Goal: Navigation & Orientation: Find specific page/section

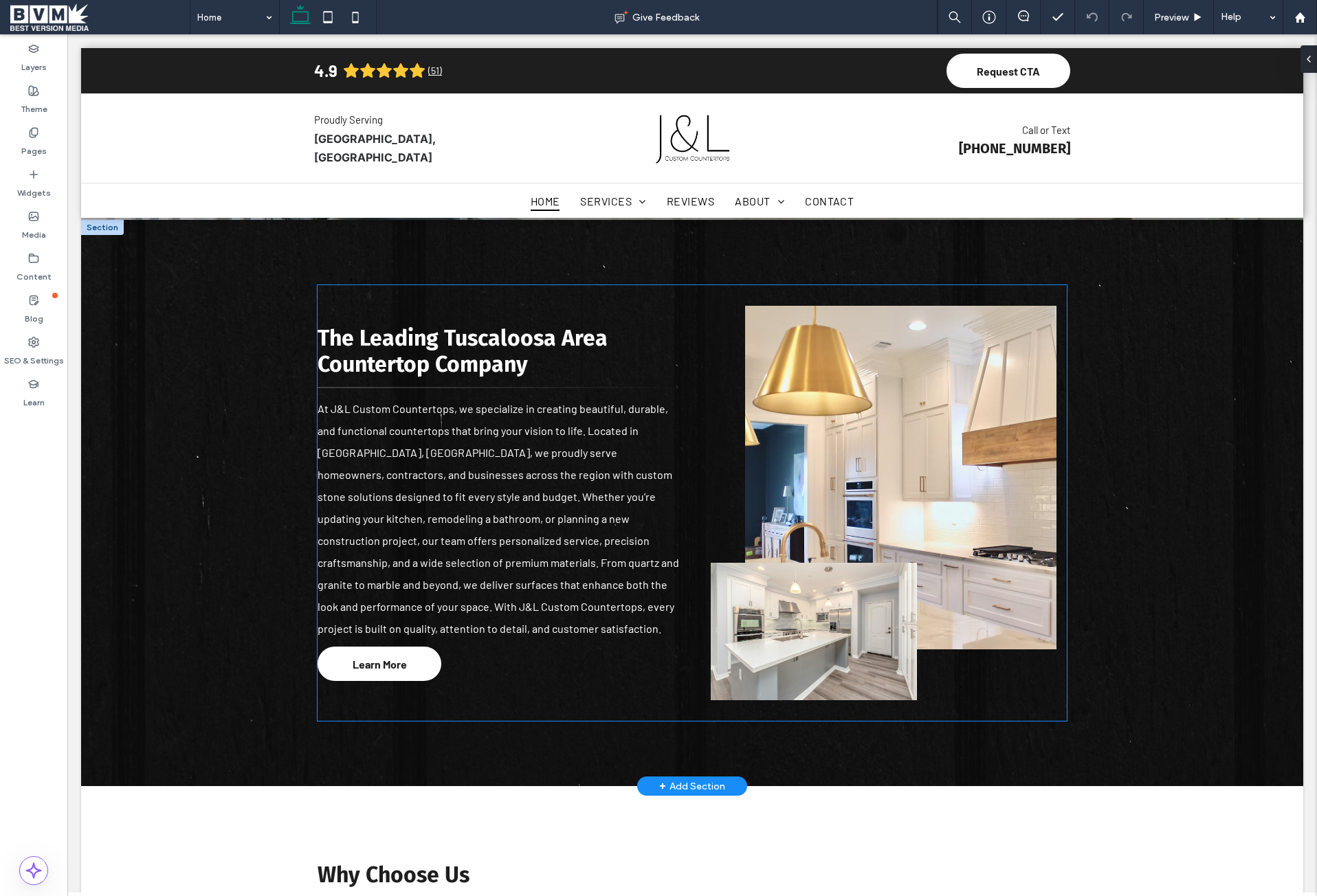
scroll to position [412, 0]
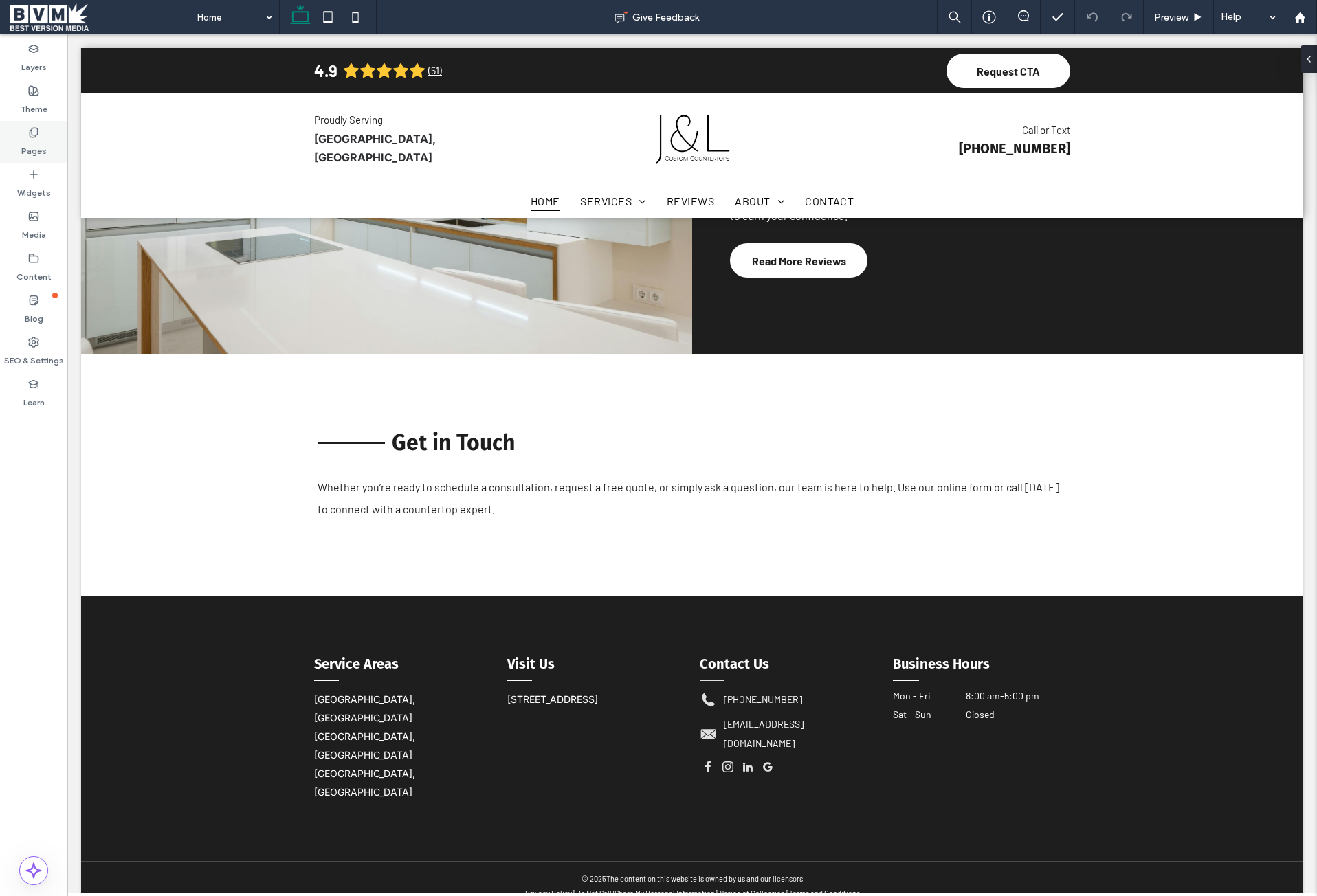
click at [41, 144] on label "Pages" at bounding box center [34, 147] width 25 height 19
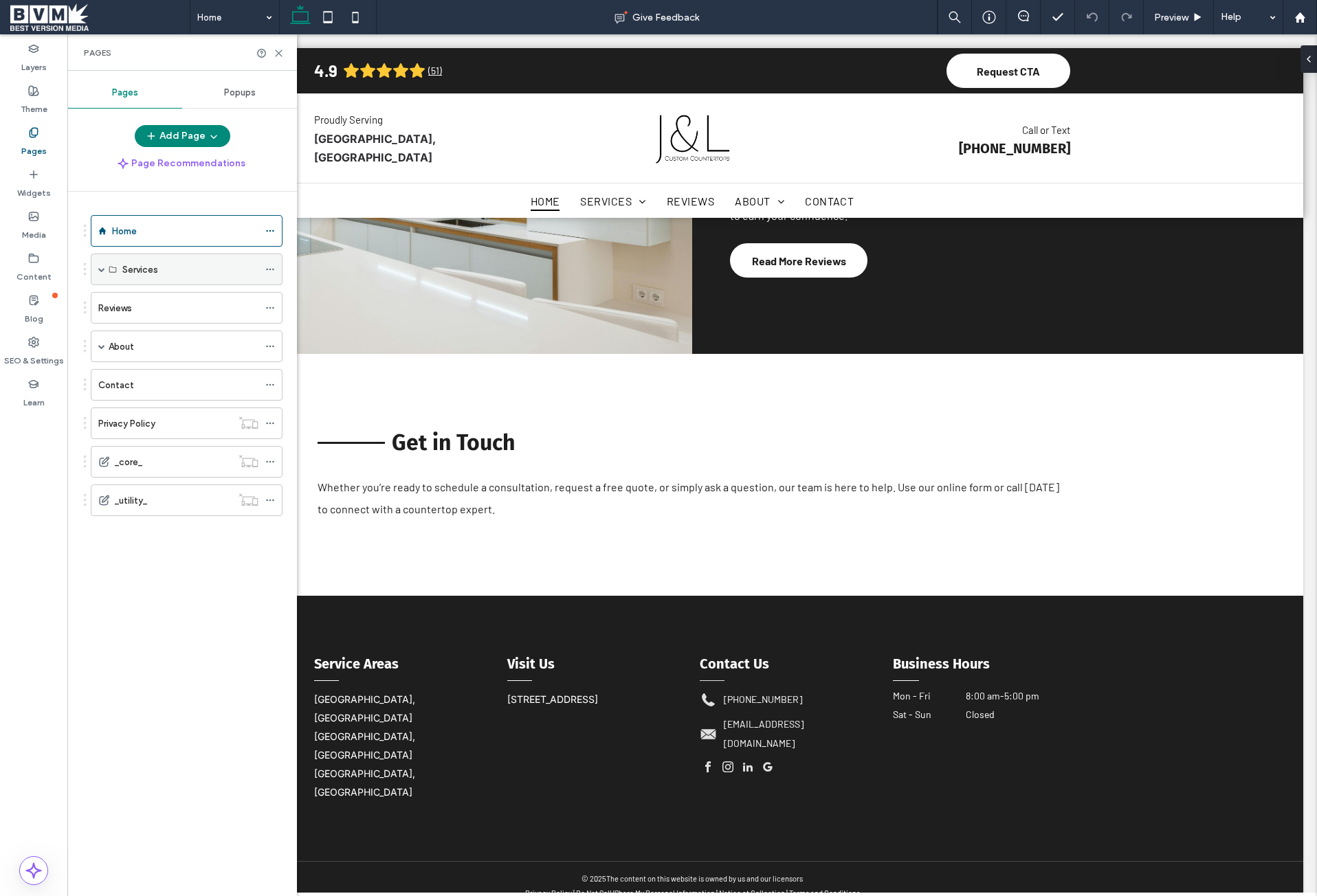
click at [98, 270] on span at bounding box center [102, 269] width 7 height 7
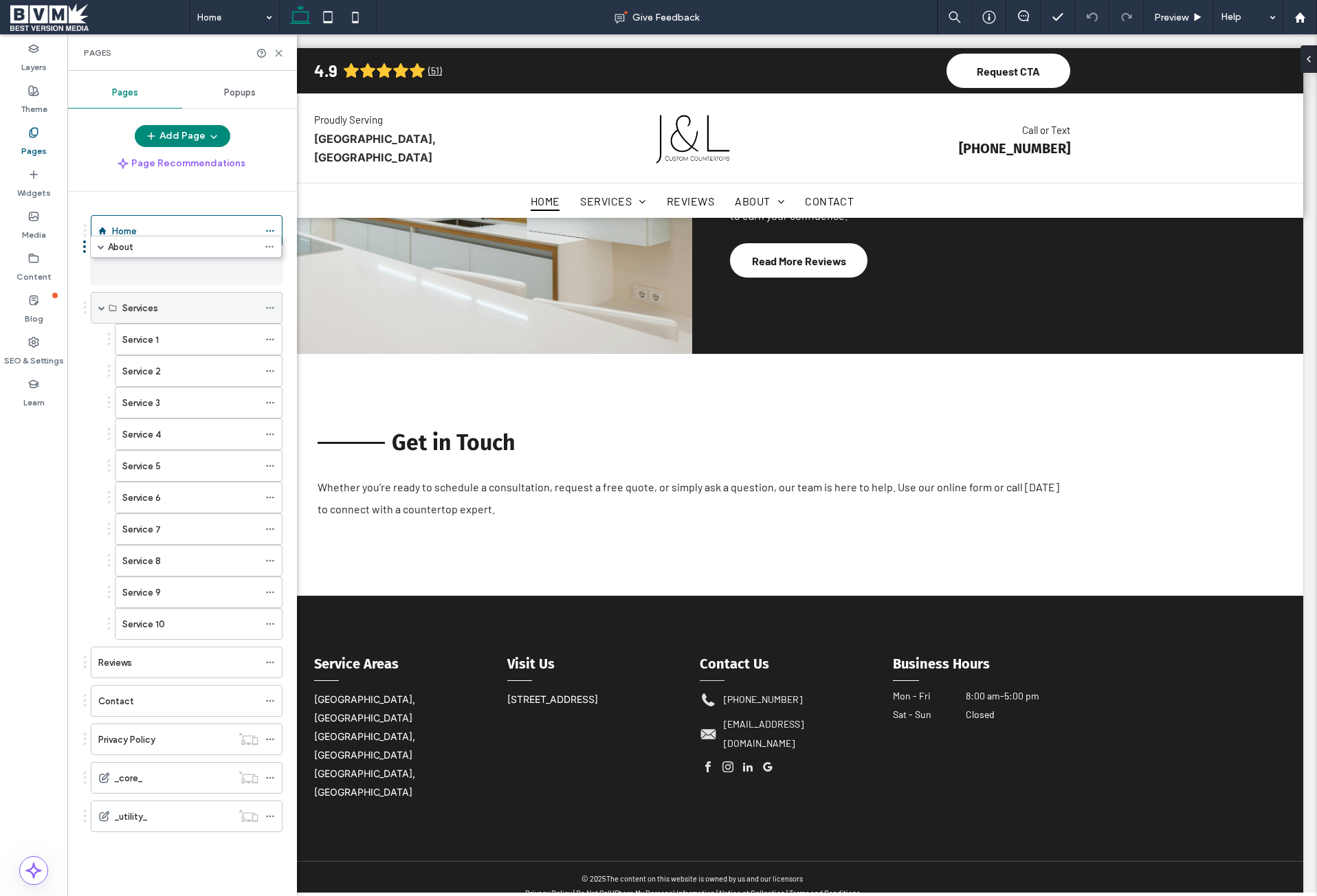
drag, startPoint x: 158, startPoint y: 662, endPoint x: 156, endPoint y: 260, distance: 402.0
click at [154, 268] on div "About" at bounding box center [183, 270] width 150 height 15
